Goal: Transaction & Acquisition: Register for event/course

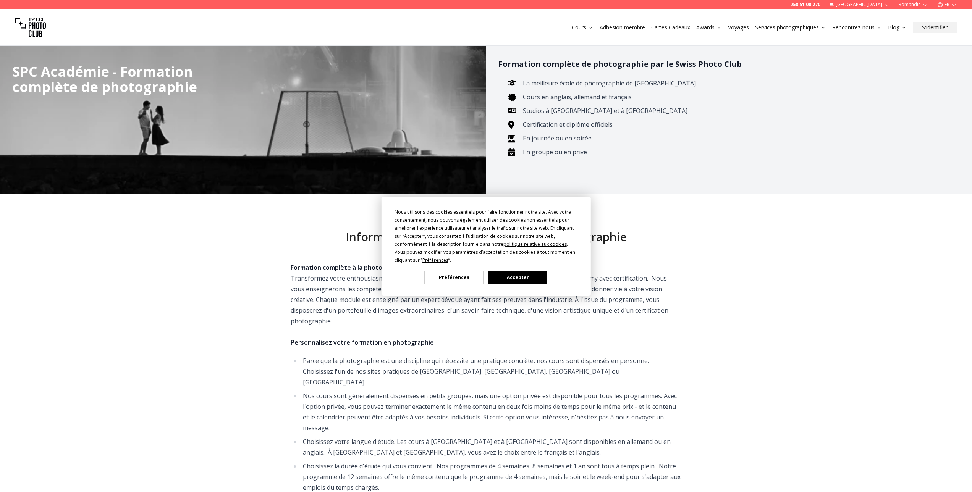
click at [525, 281] on button "Accepter" at bounding box center [517, 277] width 59 height 13
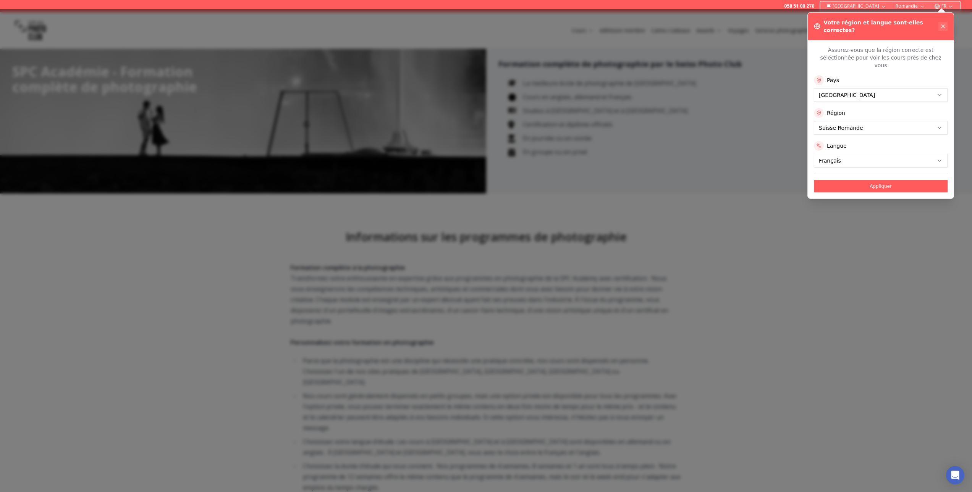
click at [941, 23] on icon at bounding box center [943, 26] width 6 height 6
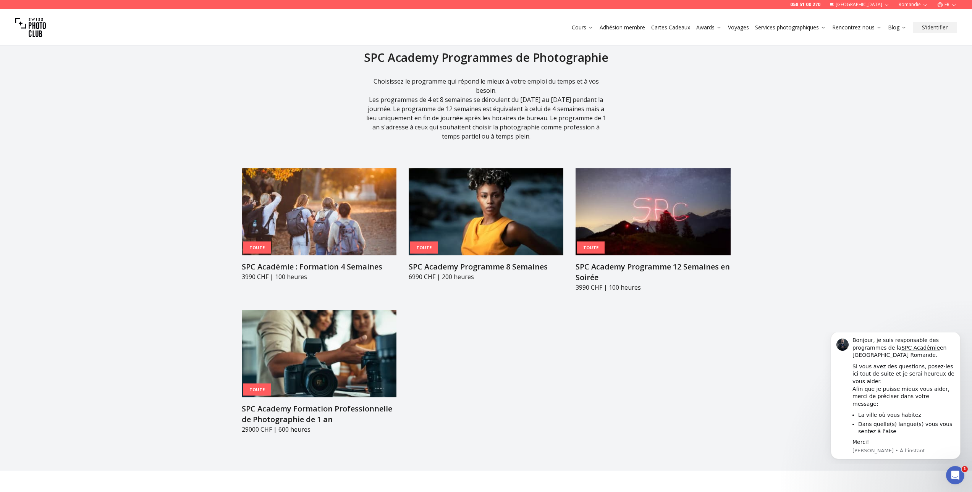
scroll to position [802, 0]
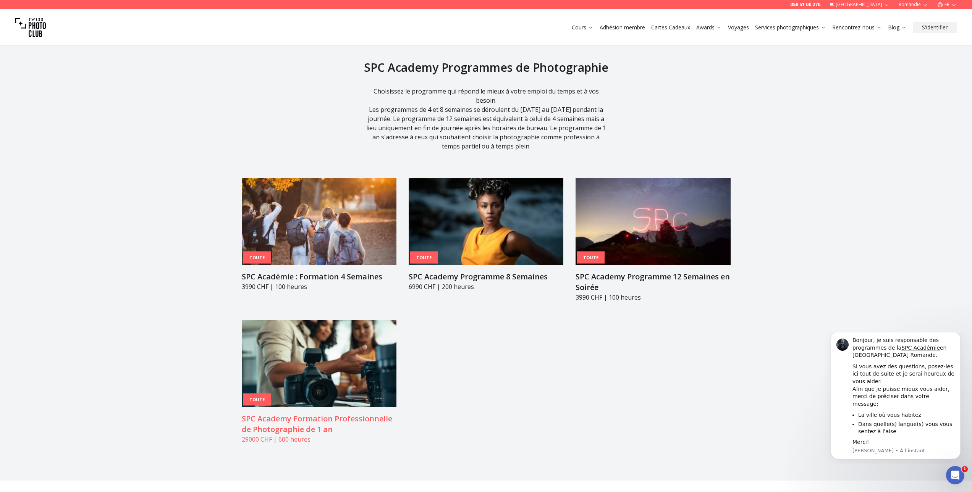
click at [285, 413] on h3 "SPC Academy Formation Professionnelle de Photographie de 1 an" at bounding box center [319, 423] width 155 height 21
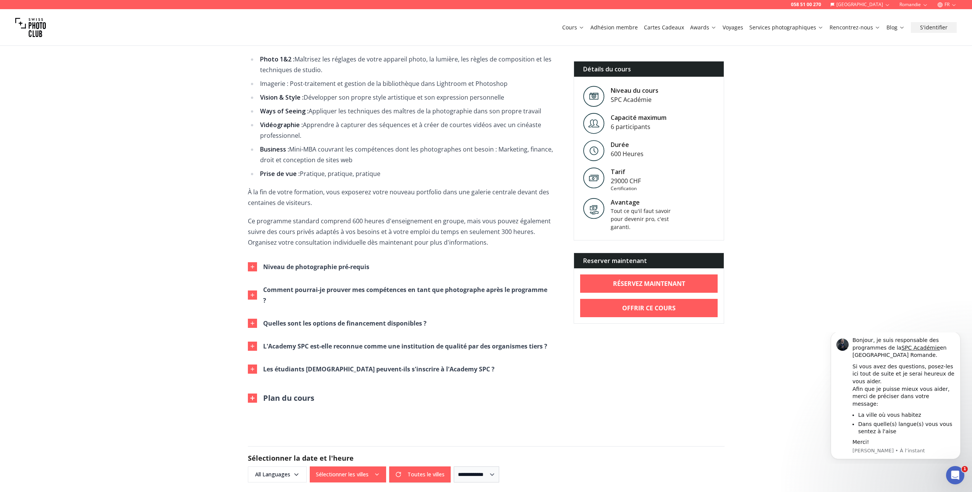
scroll to position [725, 0]
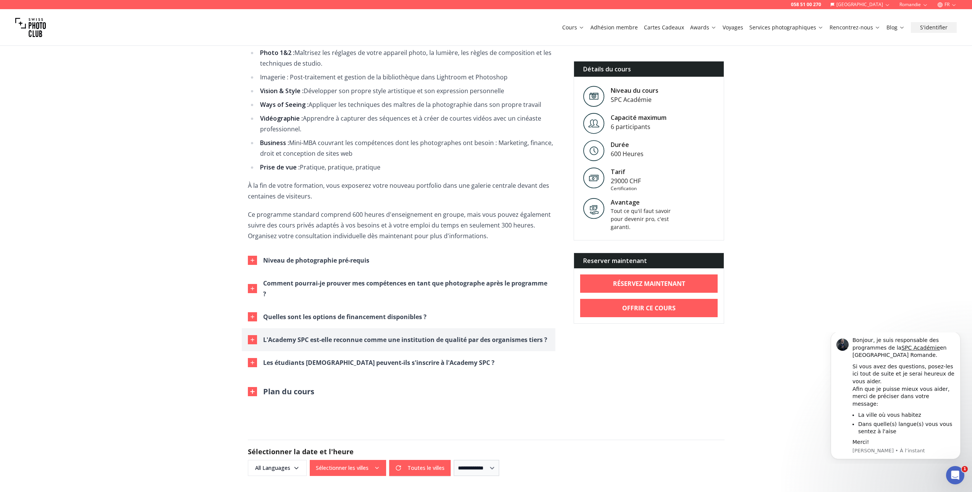
click at [285, 340] on div "L'Academy SPC est-elle reconnue comme une institution de qualité par des organi…" at bounding box center [405, 339] width 284 height 11
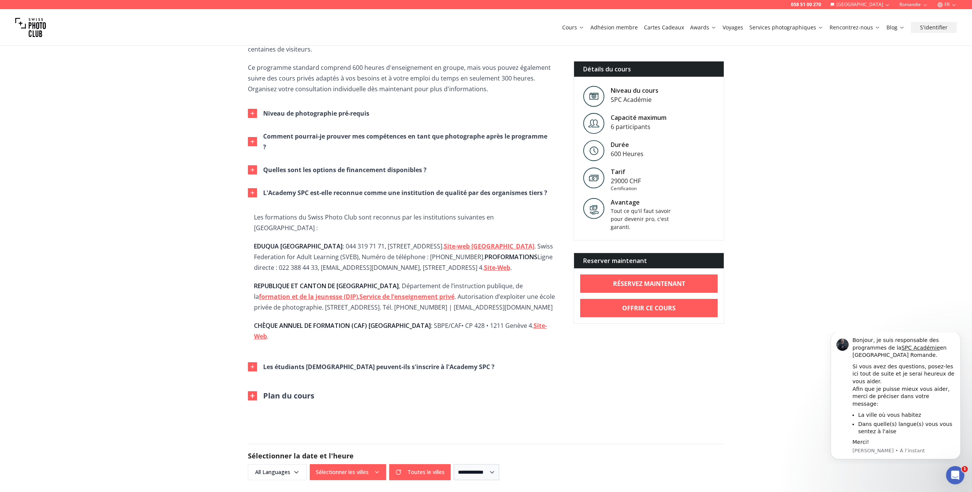
scroll to position [878, 0]
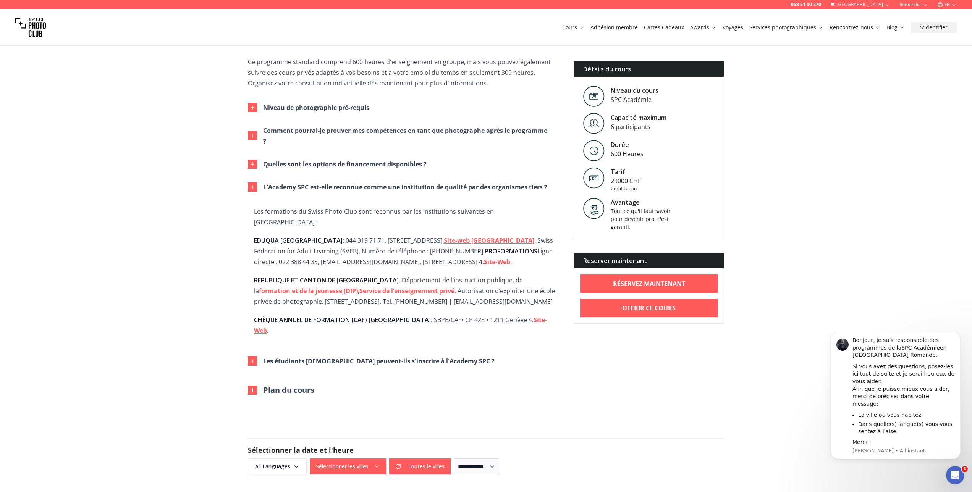
click at [280, 385] on button "Plan du cours" at bounding box center [281, 390] width 66 height 11
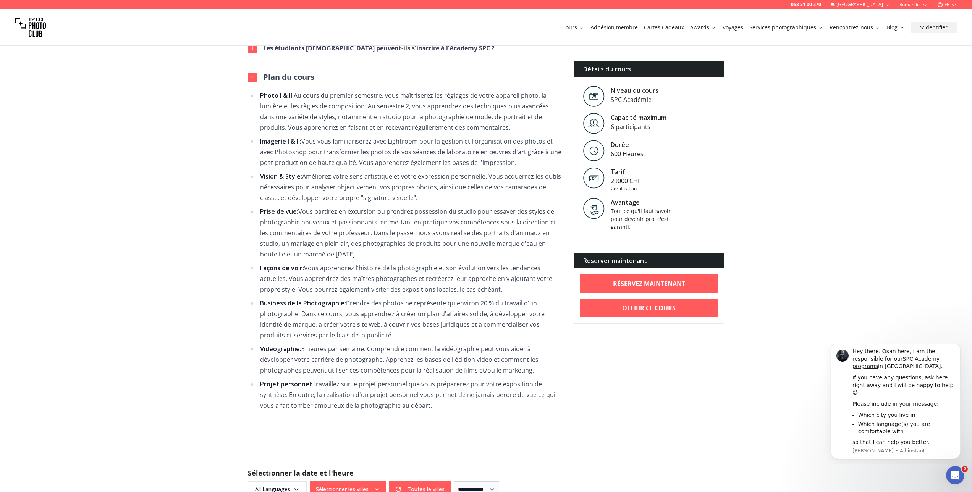
scroll to position [1260, 0]
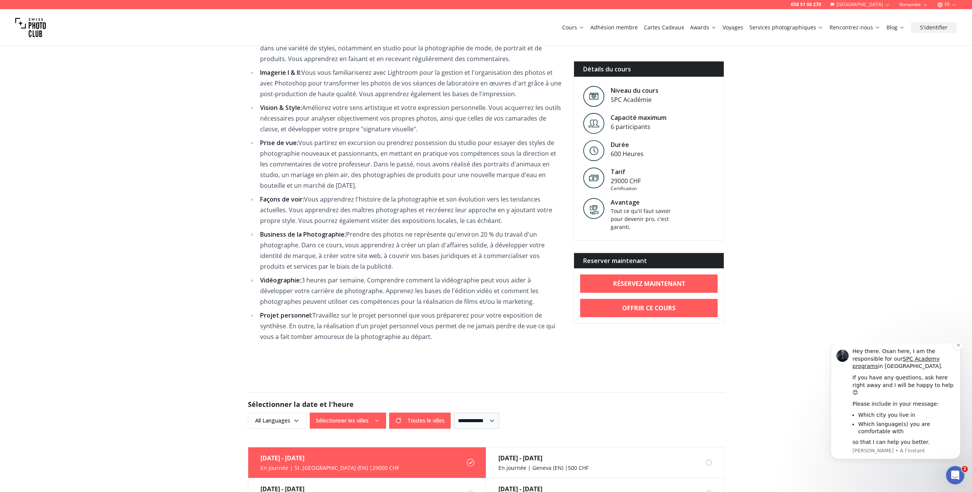
click at [887, 449] on p "[PERSON_NAME] • À l’instant" at bounding box center [903, 450] width 102 height 7
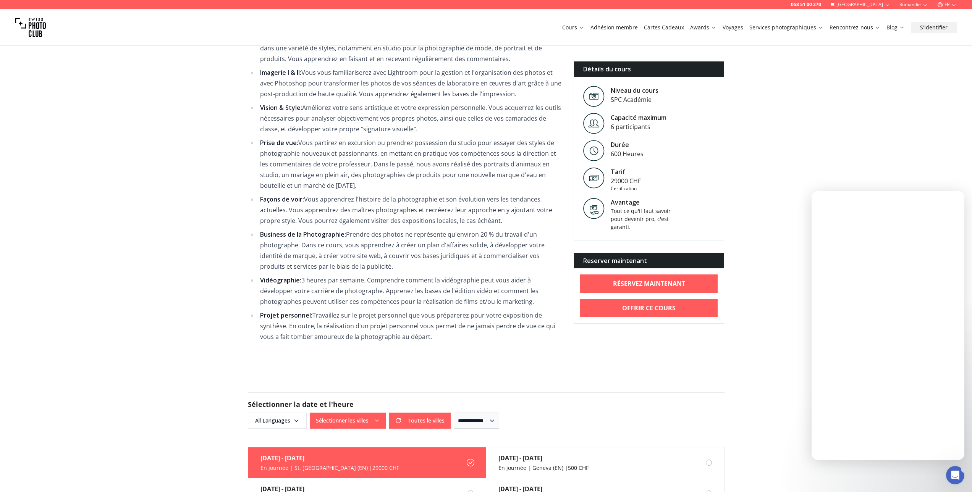
scroll to position [0, 0]
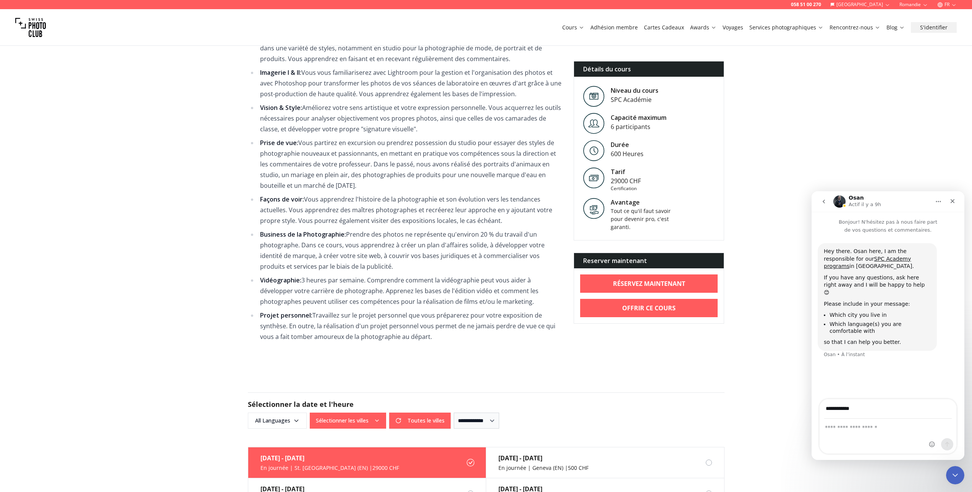
type input "**********"
click at [884, 429] on textarea "Envoyer un message..." at bounding box center [887, 425] width 137 height 13
drag, startPoint x: 862, startPoint y: 398, endPoint x: 812, endPoint y: 407, distance: 50.8
click at [812, 407] on div "**********" at bounding box center [887, 423] width 153 height 62
click at [840, 438] on div "Intercom Messenger" at bounding box center [887, 436] width 137 height 34
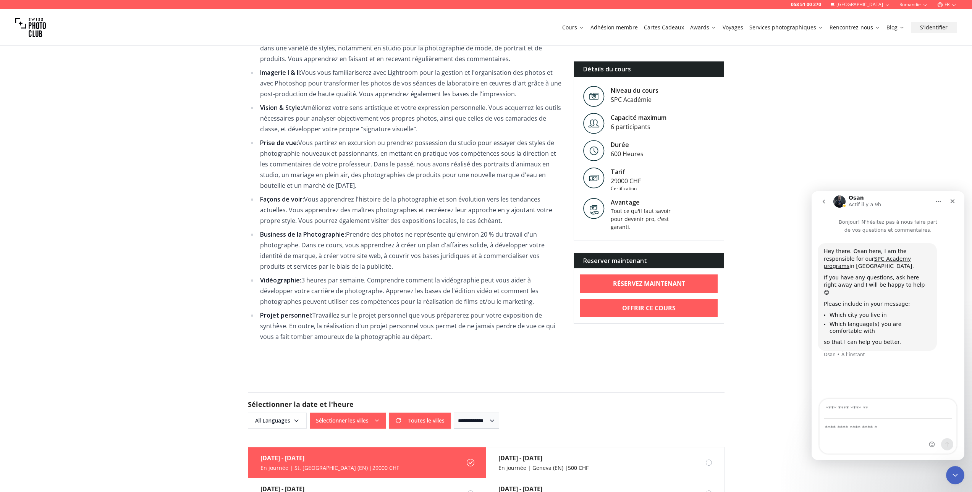
click at [833, 438] on div "Intercom Messenger" at bounding box center [887, 436] width 137 height 34
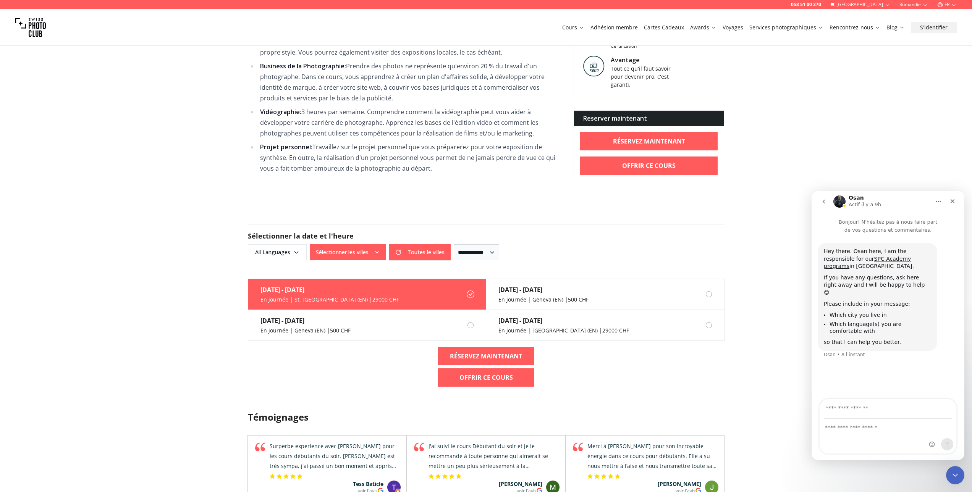
scroll to position [1451, 0]
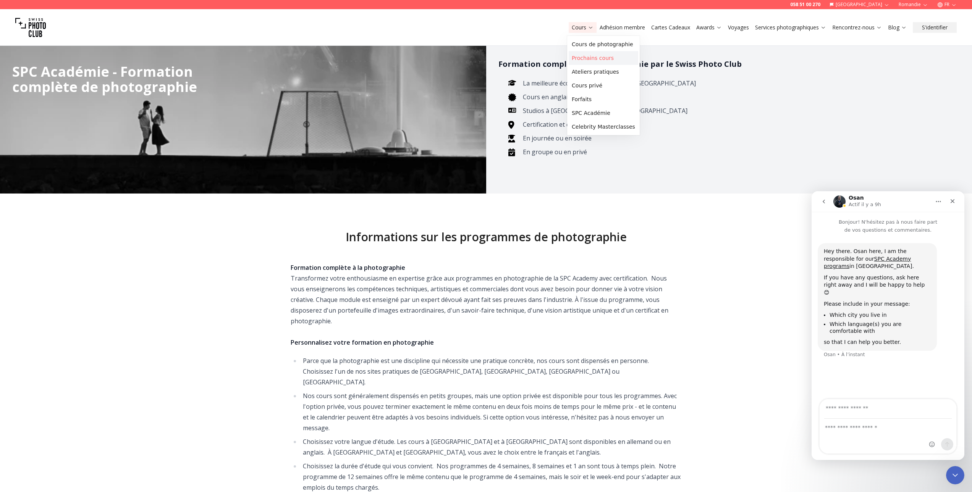
click at [590, 56] on link "Prochains cours" at bounding box center [602, 58] width 69 height 14
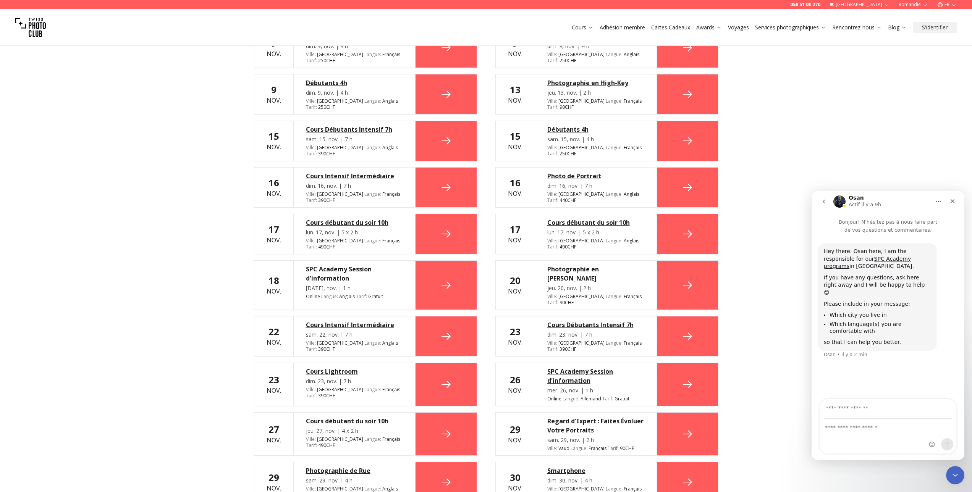
scroll to position [2023, 0]
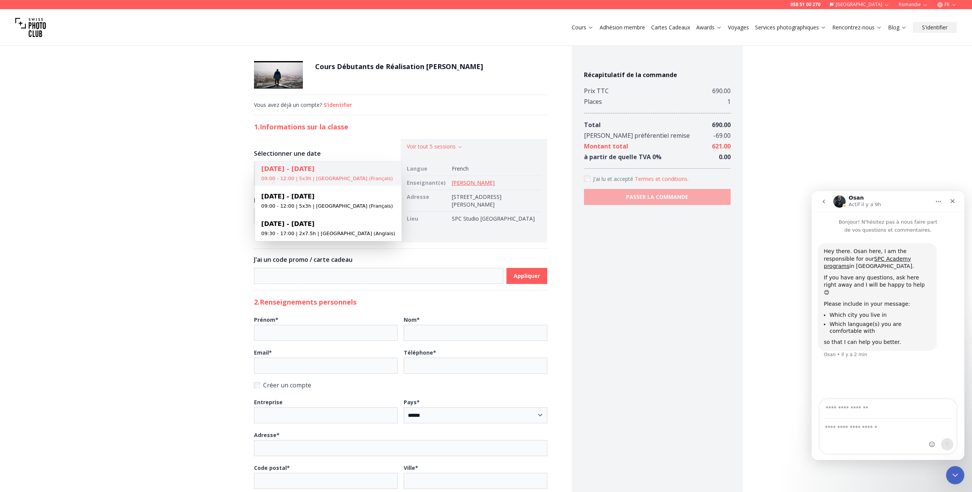
click at [338, 176] on body "**********" at bounding box center [486, 434] width 972 height 794
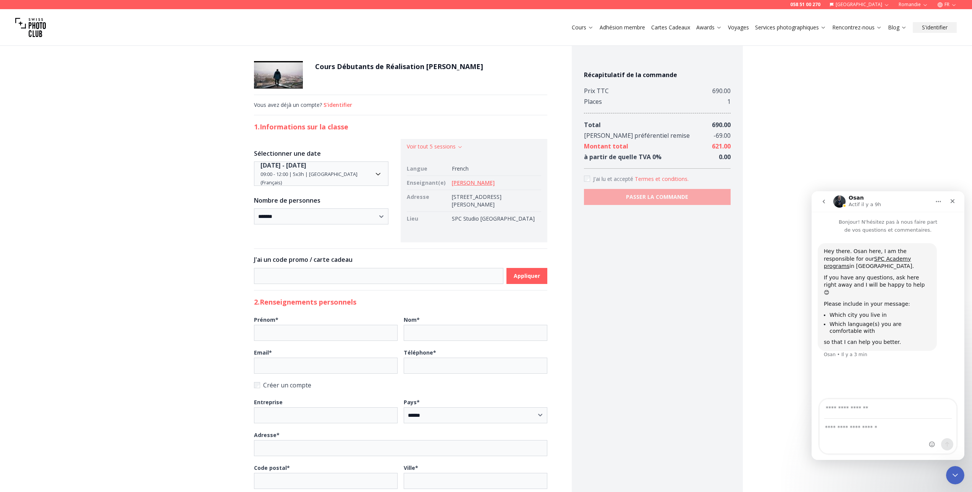
click at [468, 183] on html "**********" at bounding box center [486, 415] width 972 height 830
click at [468, 183] on link "[PERSON_NAME]" at bounding box center [473, 182] width 43 height 7
